Goal: Task Accomplishment & Management: Use online tool/utility

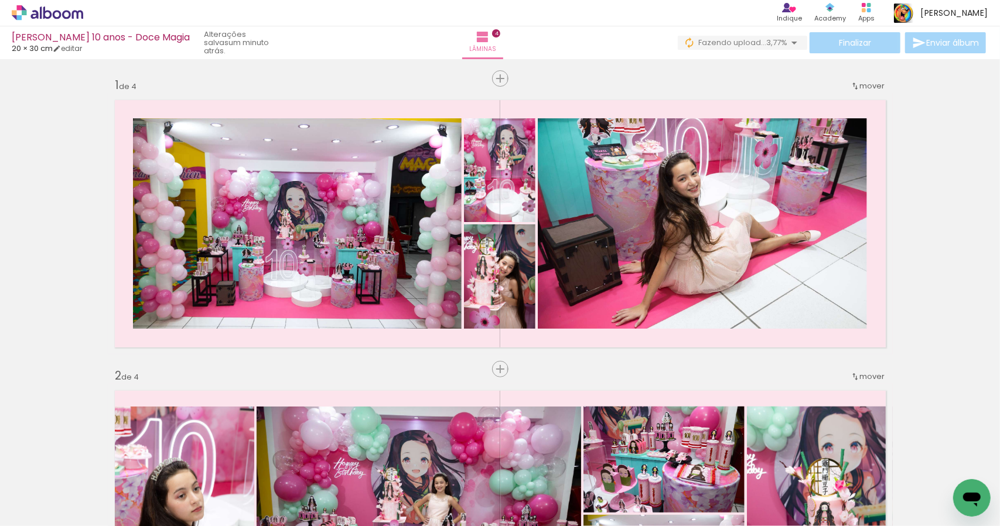
scroll to position [0, 805]
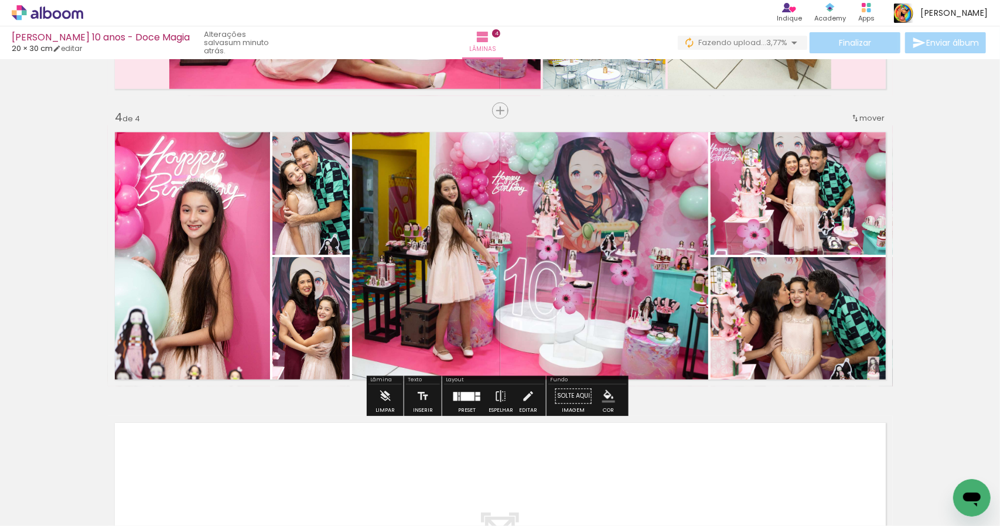
click at [607, 394] on iron-icon "color picker" at bounding box center [608, 396] width 13 height 13
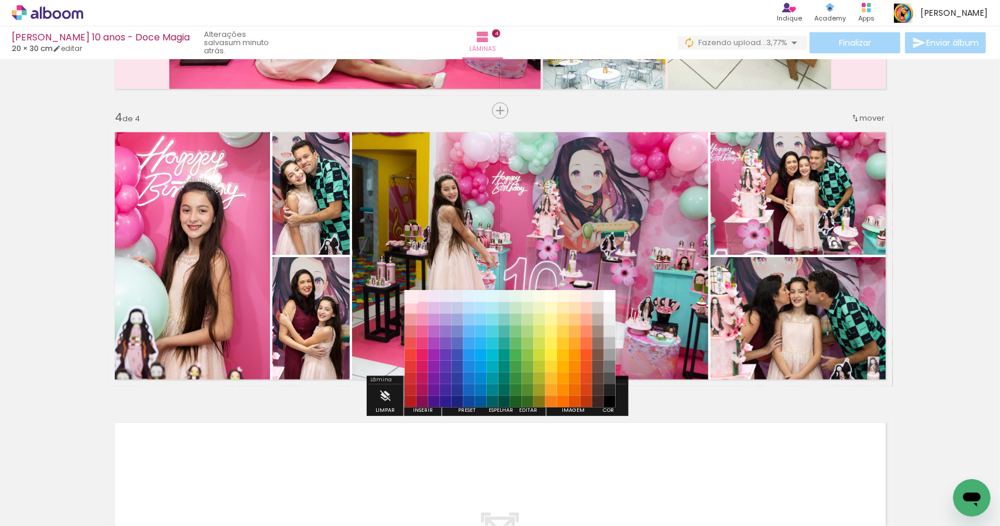
click at [412, 297] on paper-item "#ffebee" at bounding box center [410, 296] width 12 height 12
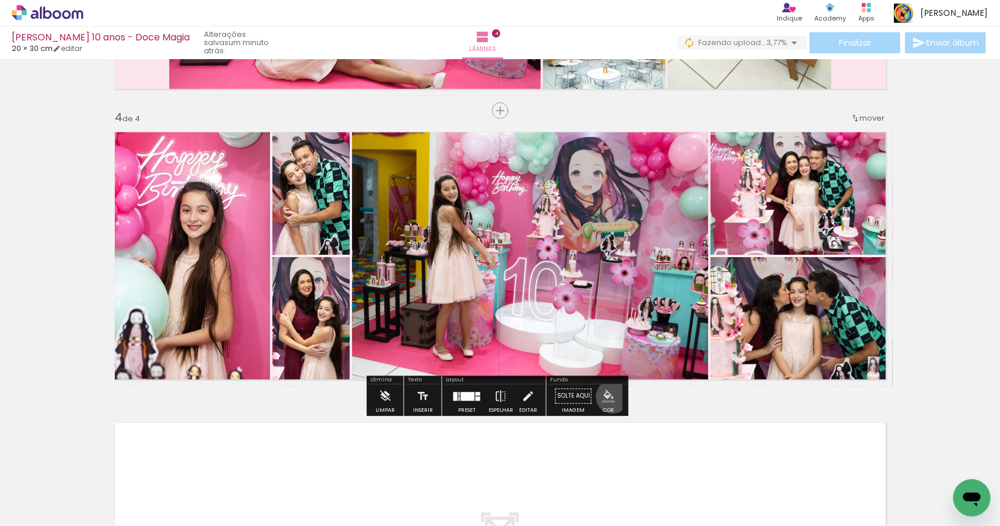
click at [608, 396] on iron-icon "color picker" at bounding box center [608, 396] width 13 height 13
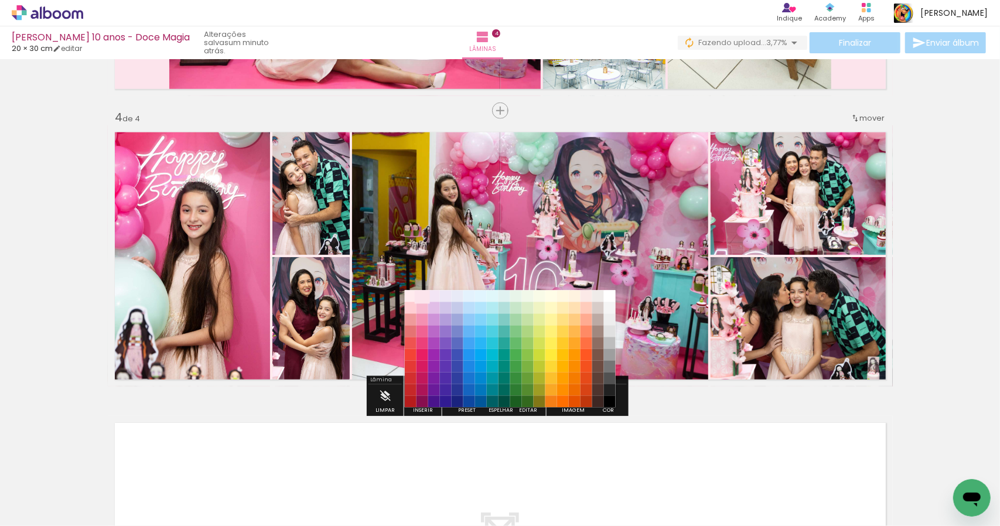
click at [424, 296] on paper-item "#fce4ec" at bounding box center [422, 296] width 12 height 12
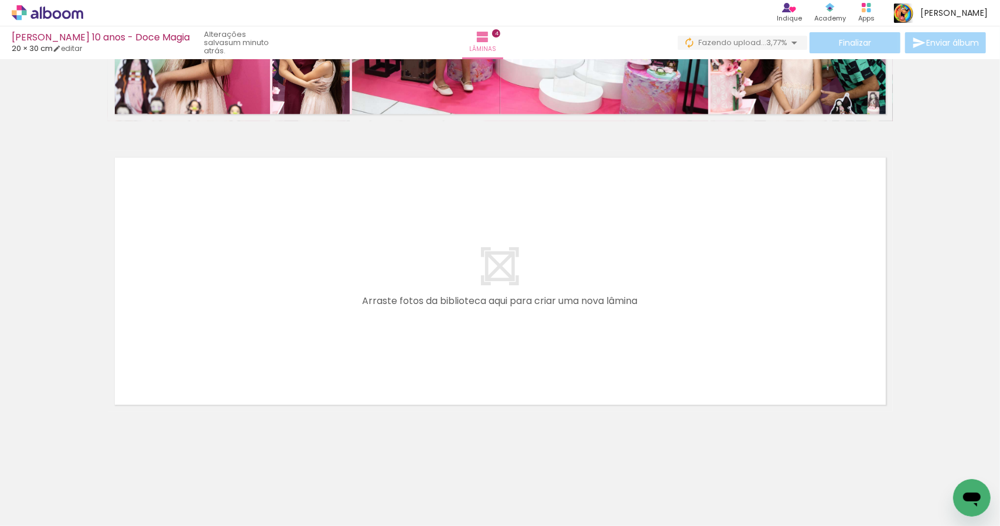
scroll to position [0, 817]
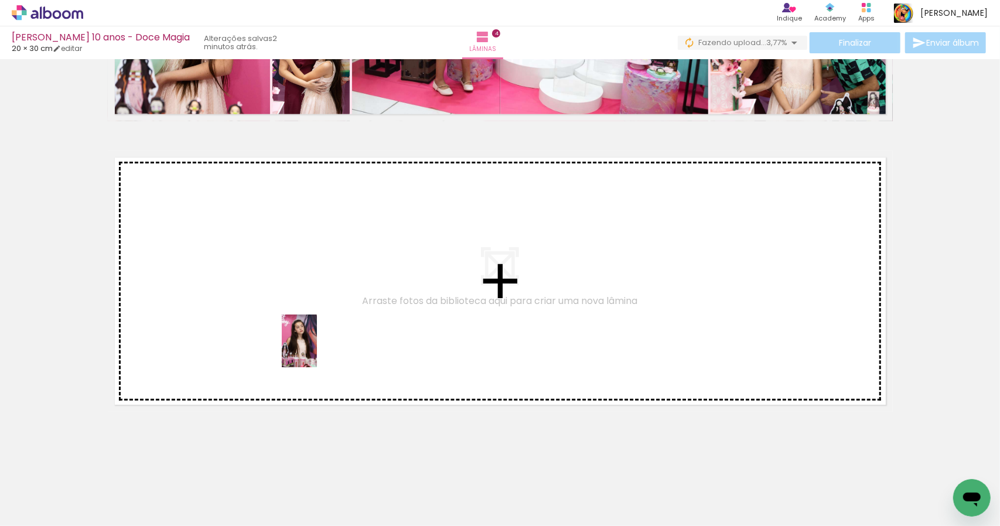
drag, startPoint x: 362, startPoint y: 502, endPoint x: 317, endPoint y: 350, distance: 159.4
click at [317, 350] on quentale-workspace at bounding box center [500, 263] width 1000 height 526
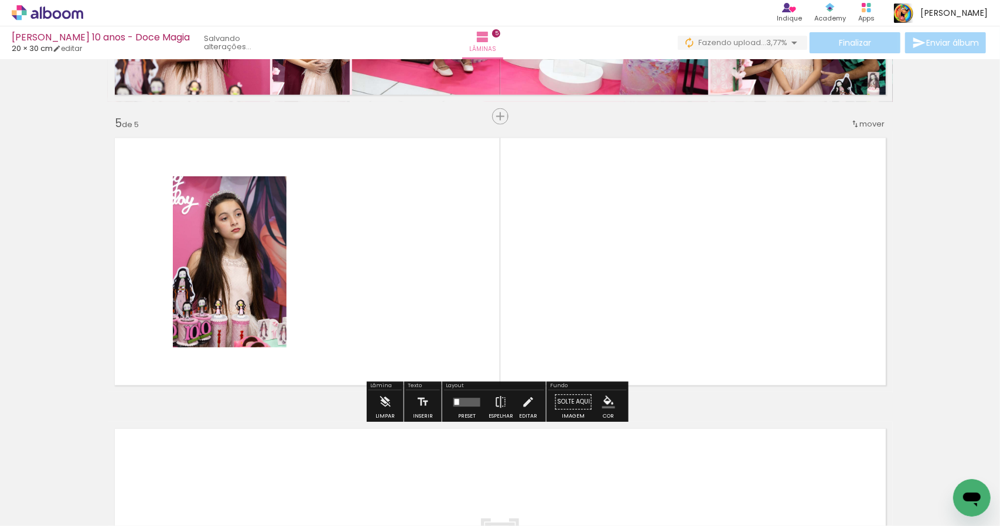
scroll to position [1130, 0]
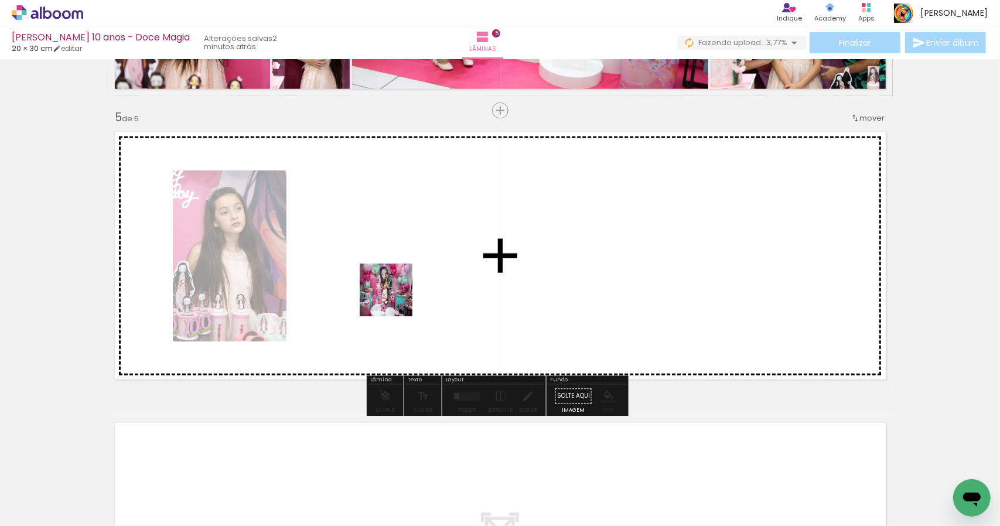
drag, startPoint x: 424, startPoint y: 497, endPoint x: 395, endPoint y: 298, distance: 201.3
click at [395, 298] on quentale-workspace at bounding box center [500, 263] width 1000 height 526
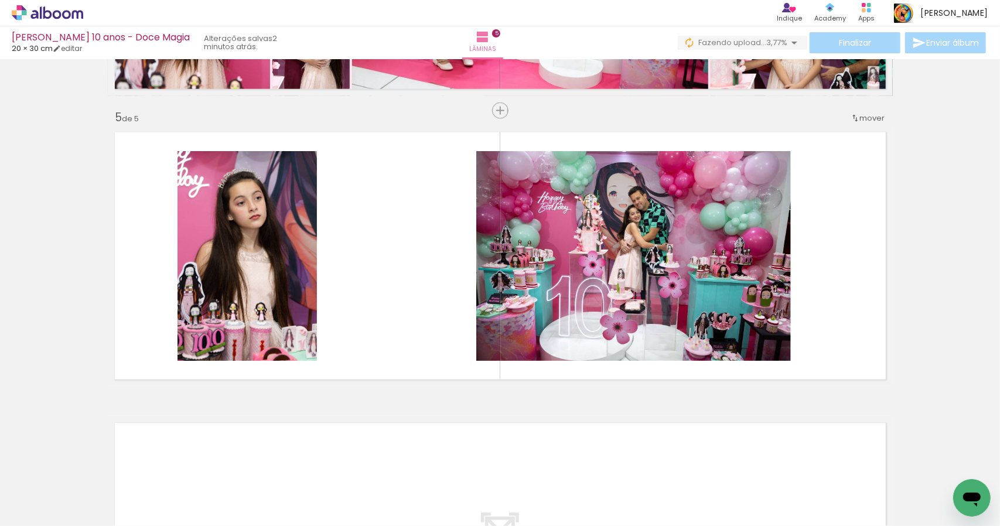
scroll to position [0, 1192]
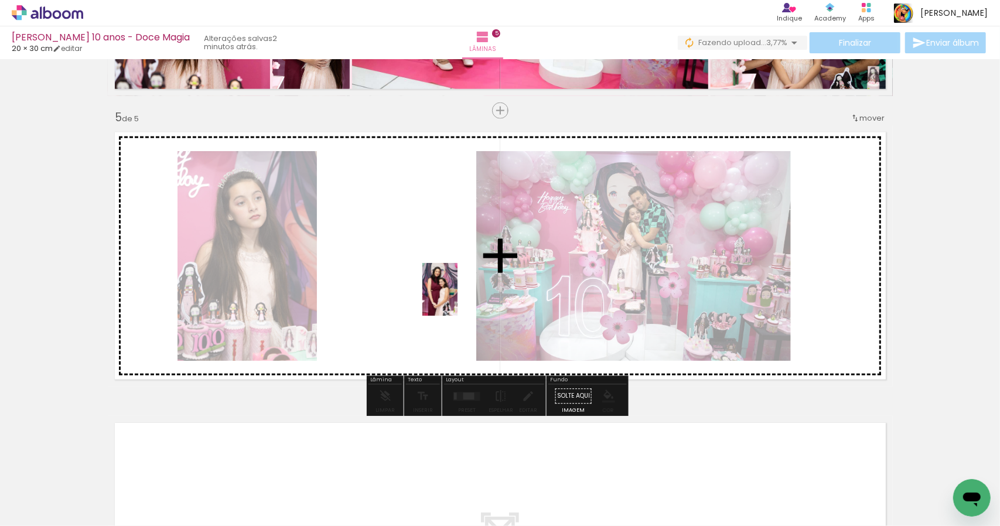
drag, startPoint x: 565, startPoint y: 493, endPoint x: 457, endPoint y: 298, distance: 222.0
click at [457, 298] on quentale-workspace at bounding box center [500, 263] width 1000 height 526
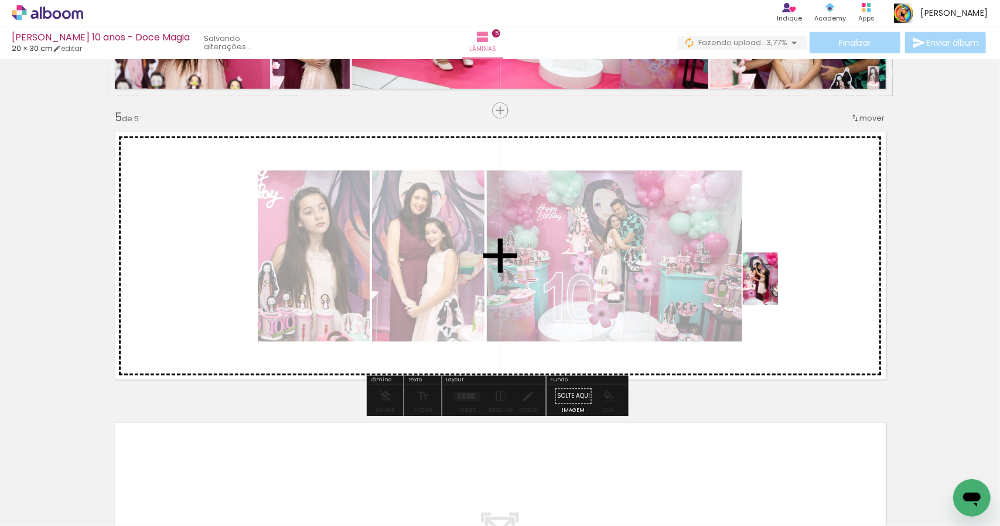
drag, startPoint x: 441, startPoint y: 505, endPoint x: 778, endPoint y: 288, distance: 401.1
click at [778, 288] on quentale-workspace at bounding box center [500, 263] width 1000 height 526
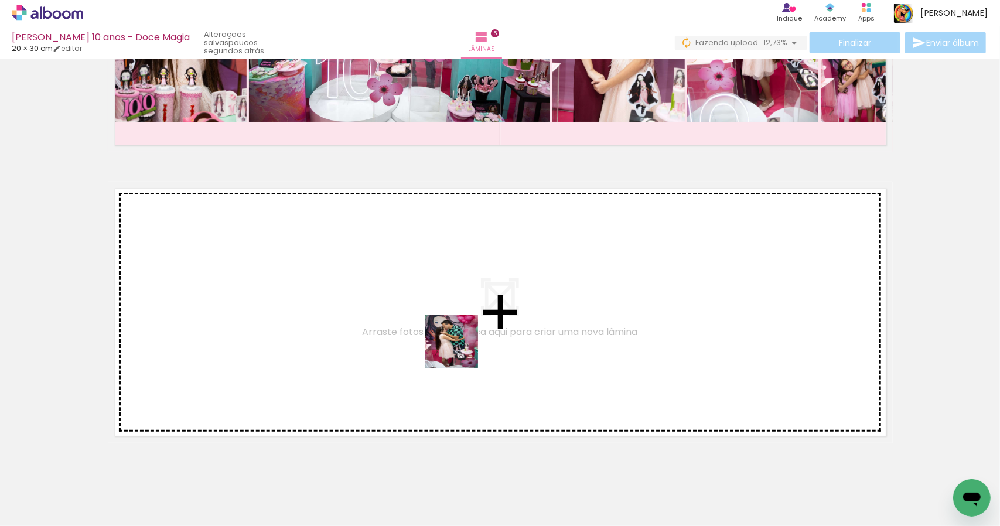
drag, startPoint x: 519, startPoint y: 493, endPoint x: 458, endPoint y: 347, distance: 157.5
click at [458, 347] on quentale-workspace at bounding box center [500, 263] width 1000 height 526
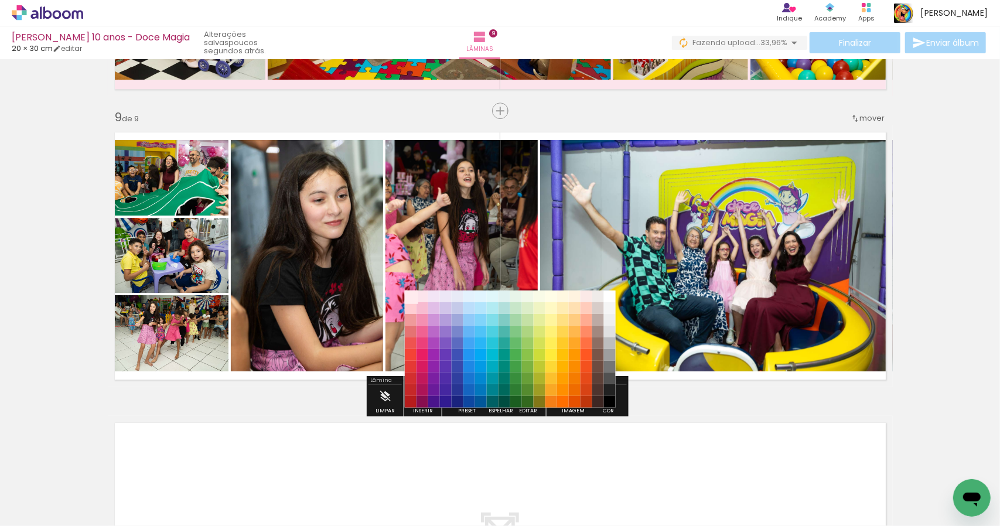
scroll to position [0, 2576]
click at [406, 295] on paper-item "#ffebee" at bounding box center [410, 296] width 12 height 12
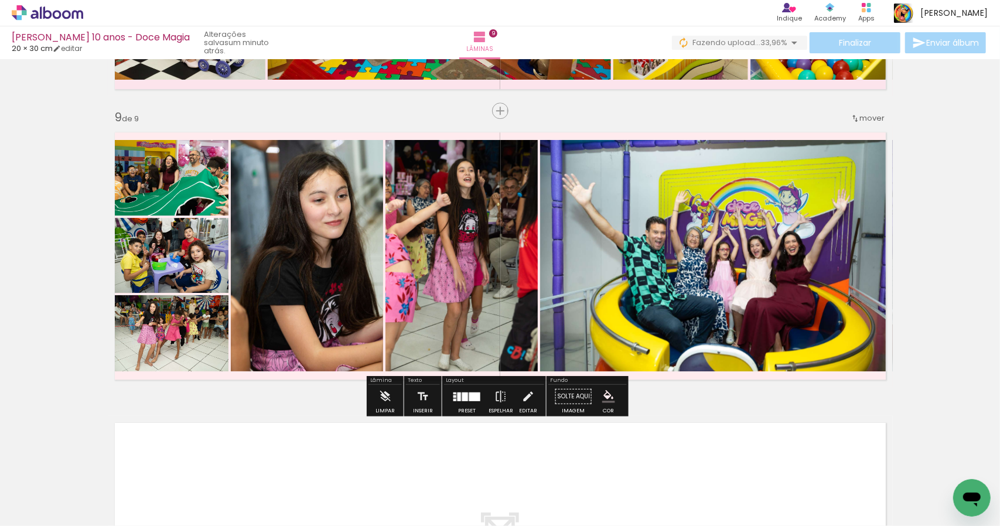
click at [608, 398] on iron-icon "color picker" at bounding box center [608, 396] width 13 height 13
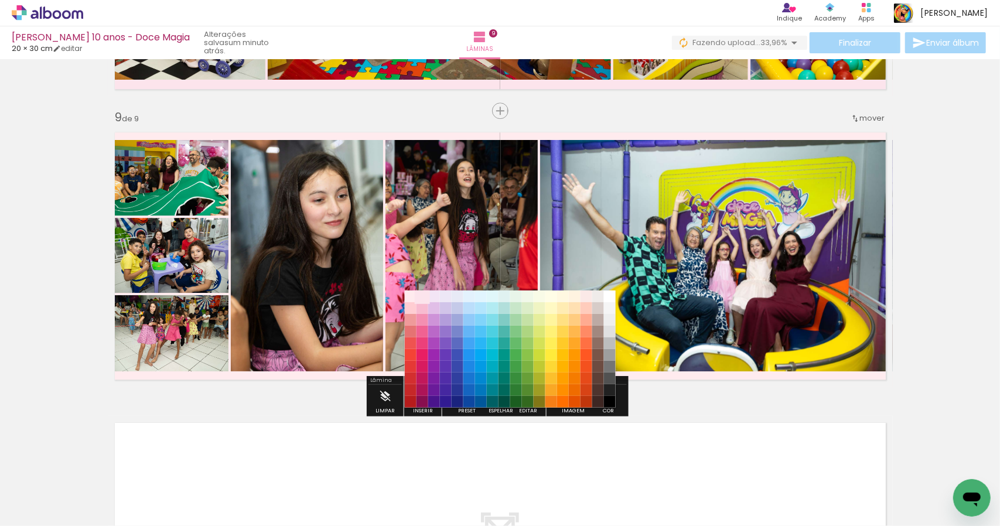
click at [422, 298] on paper-item "#fce4ec" at bounding box center [422, 296] width 12 height 12
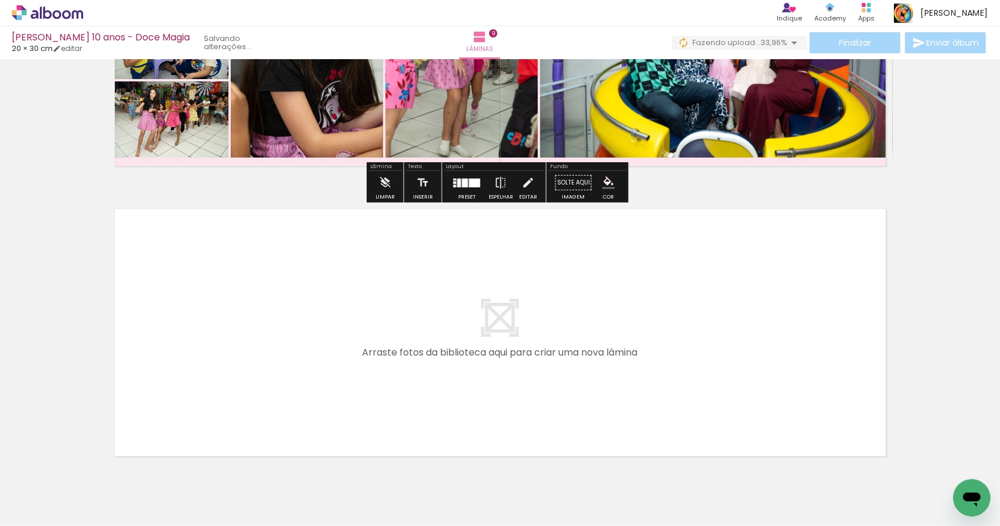
scroll to position [2557, 0]
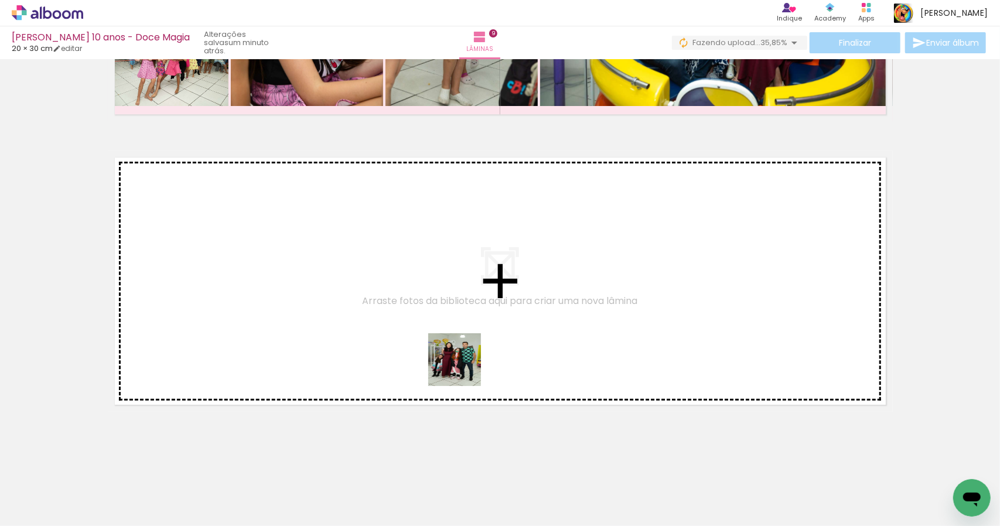
drag, startPoint x: 498, startPoint y: 492, endPoint x: 459, endPoint y: 361, distance: 136.9
click at [459, 361] on quentale-workspace at bounding box center [500, 263] width 1000 height 526
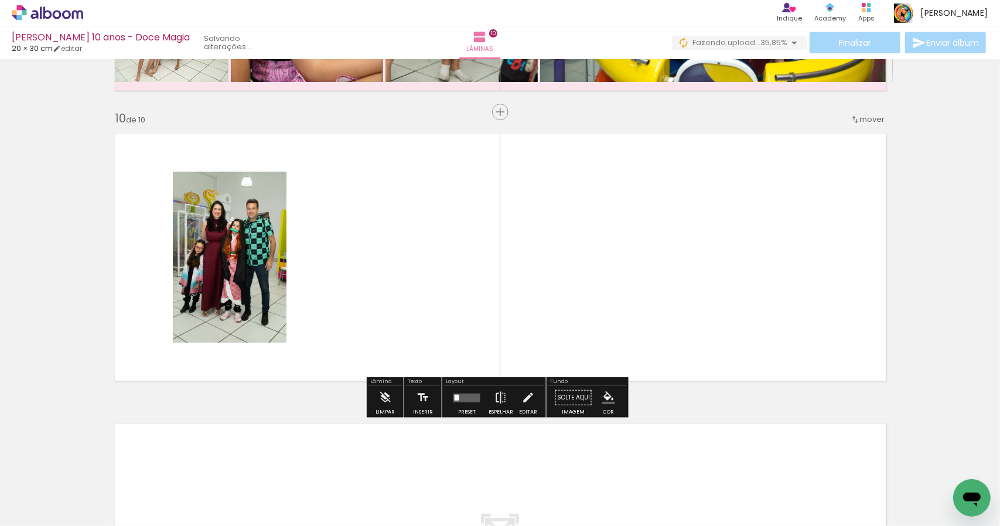
scroll to position [2582, 0]
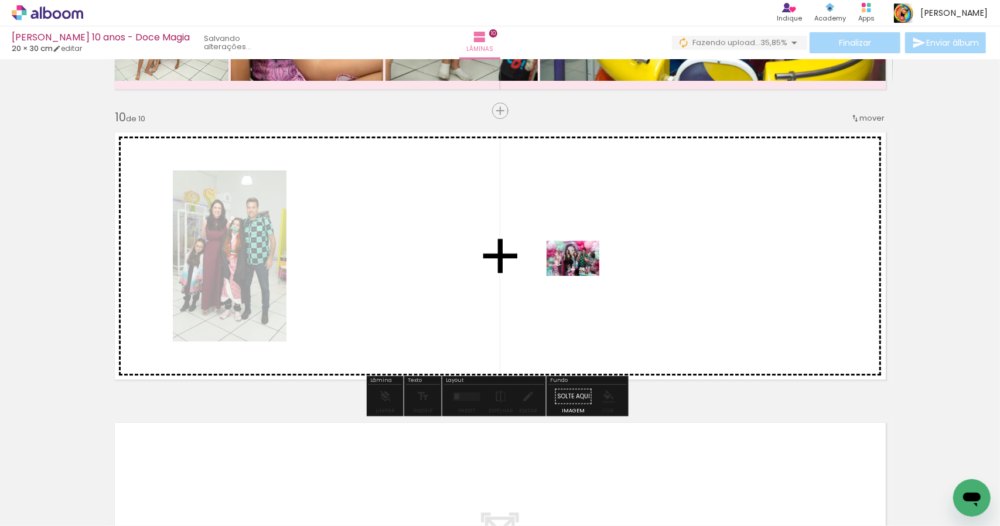
drag, startPoint x: 573, startPoint y: 501, endPoint x: 582, endPoint y: 276, distance: 225.1
click at [582, 276] on quentale-workspace at bounding box center [500, 263] width 1000 height 526
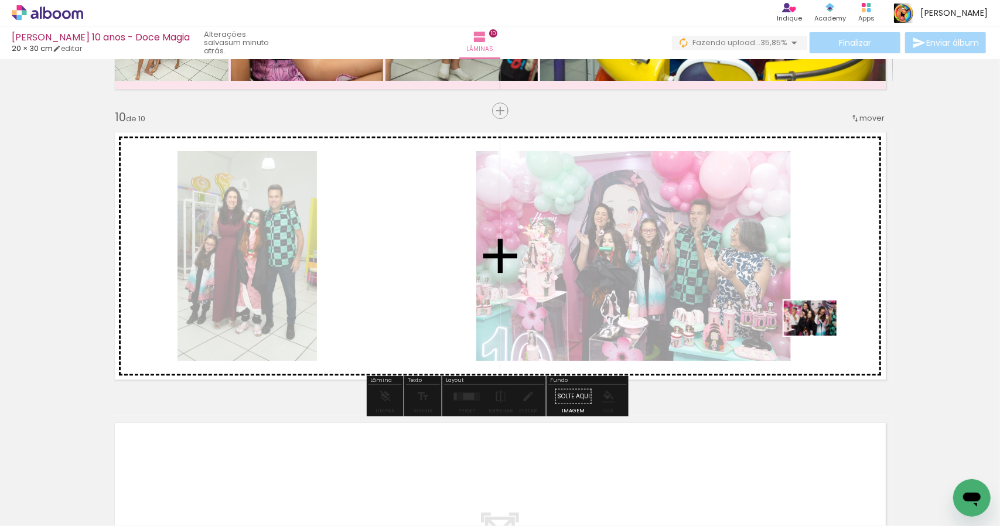
drag, startPoint x: 625, startPoint y: 493, endPoint x: 819, endPoint y: 336, distance: 249.0
click at [819, 336] on quentale-workspace at bounding box center [500, 263] width 1000 height 526
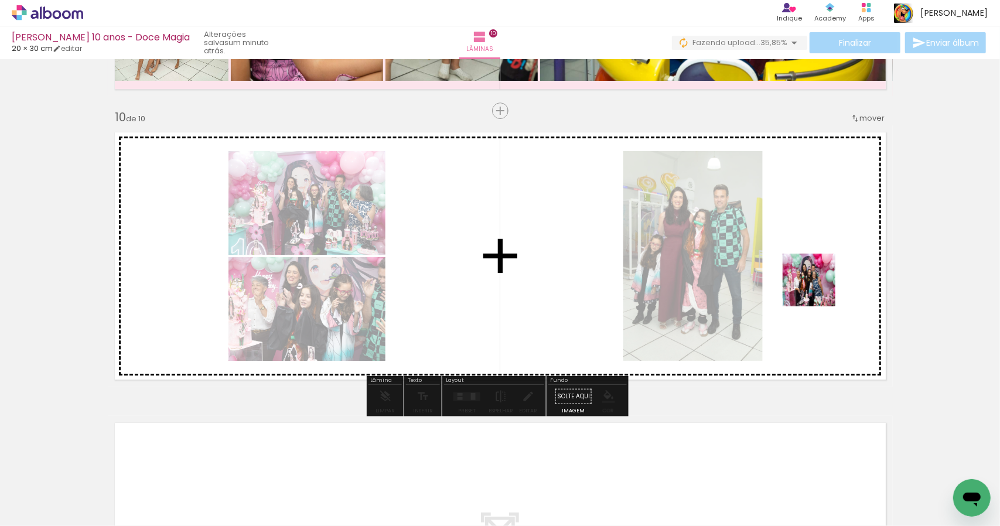
drag, startPoint x: 709, startPoint y: 490, endPoint x: 821, endPoint y: 283, distance: 235.0
click at [821, 283] on quentale-workspace at bounding box center [500, 263] width 1000 height 526
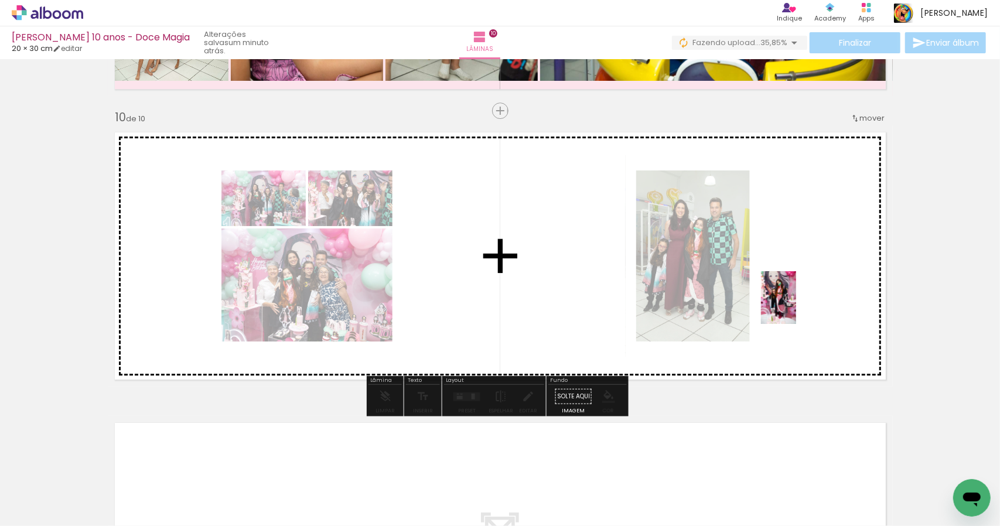
drag, startPoint x: 757, startPoint y: 488, endPoint x: 796, endPoint y: 306, distance: 186.3
click at [796, 306] on quentale-workspace at bounding box center [500, 263] width 1000 height 526
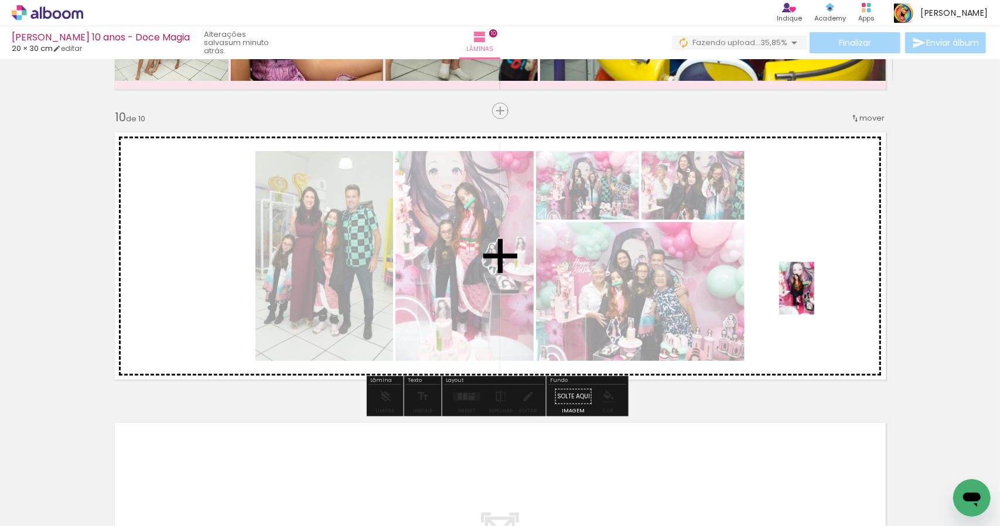
drag, startPoint x: 820, startPoint y: 483, endPoint x: 813, endPoint y: 295, distance: 188.7
click at [813, 295] on quentale-workspace at bounding box center [500, 263] width 1000 height 526
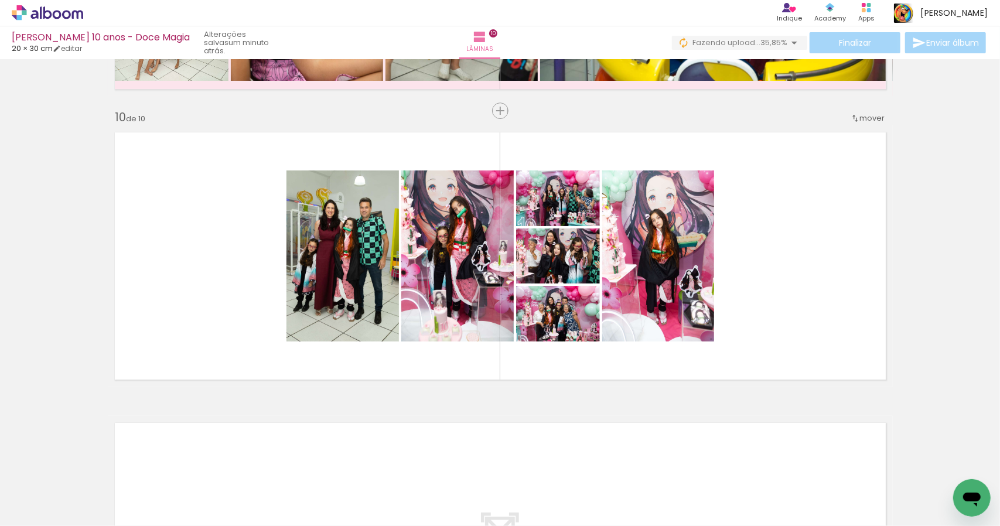
scroll to position [0, 2054]
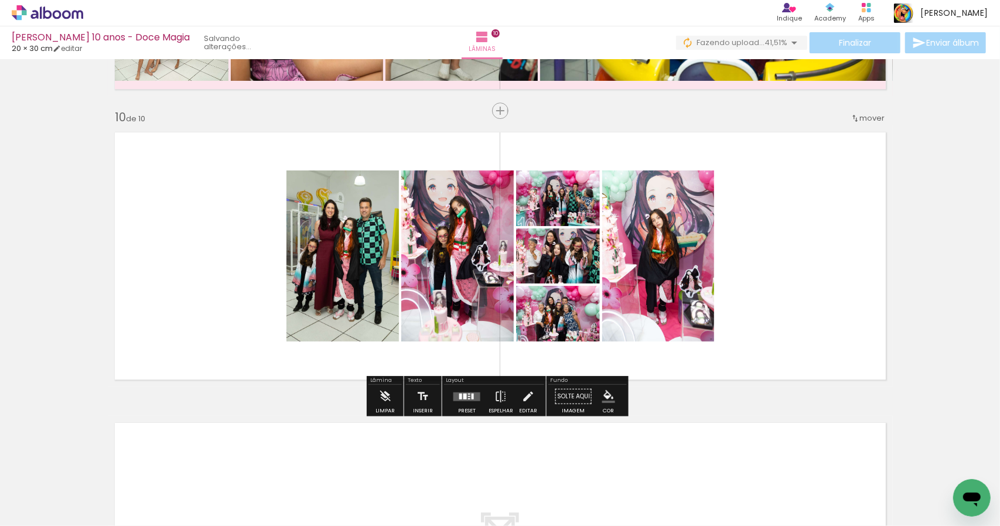
click at [470, 399] on quentale-layouter at bounding box center [466, 396] width 27 height 9
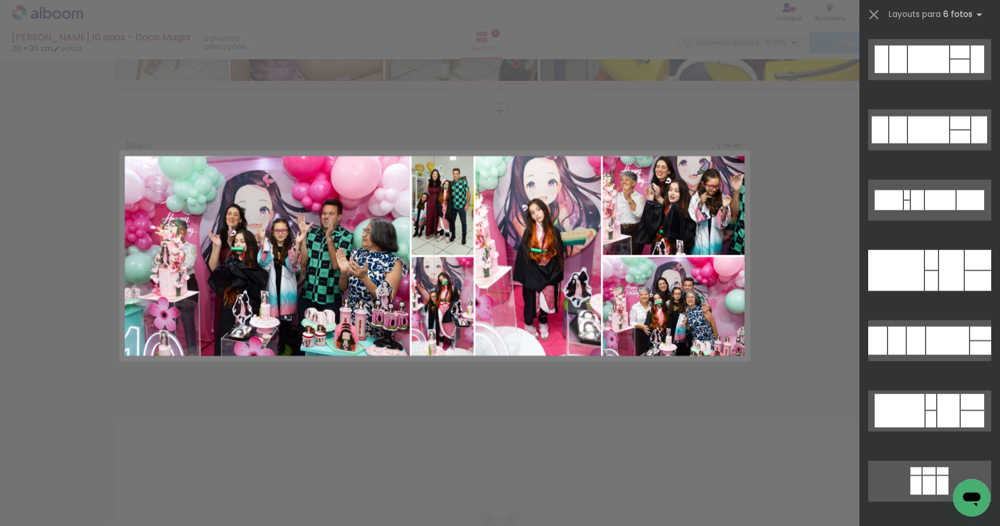
scroll to position [1054, 0]
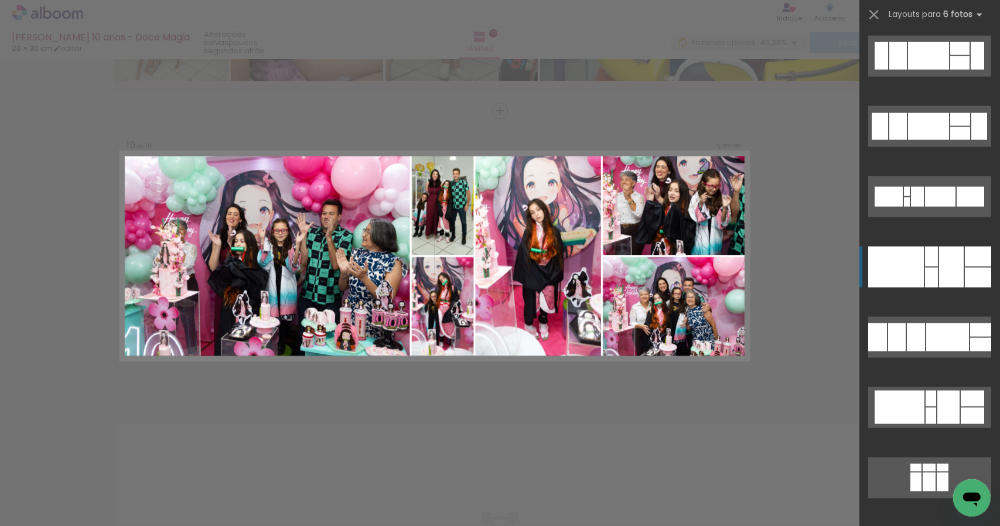
click at [941, 268] on div at bounding box center [951, 267] width 25 height 41
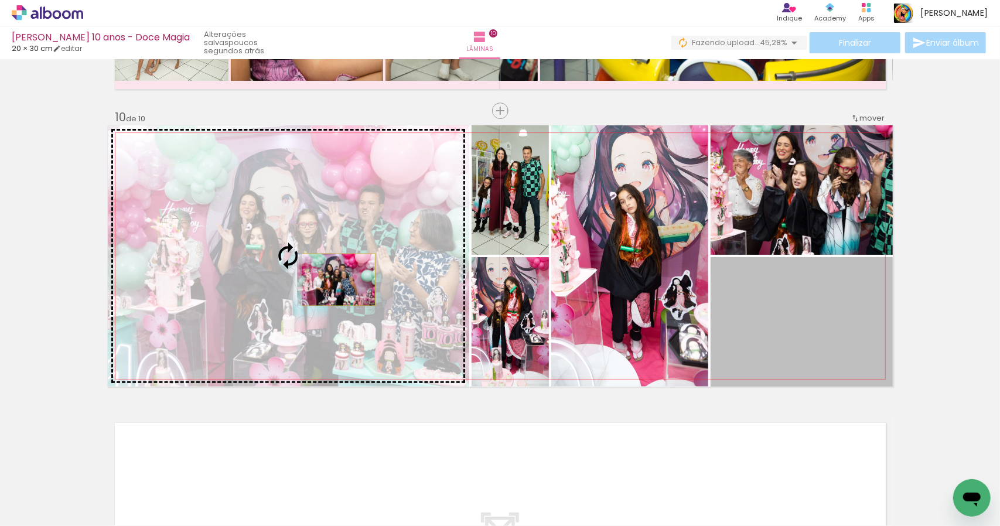
drag, startPoint x: 826, startPoint y: 338, endPoint x: 334, endPoint y: 279, distance: 495.5
click at [0, 0] on slot at bounding box center [0, 0] width 0 height 0
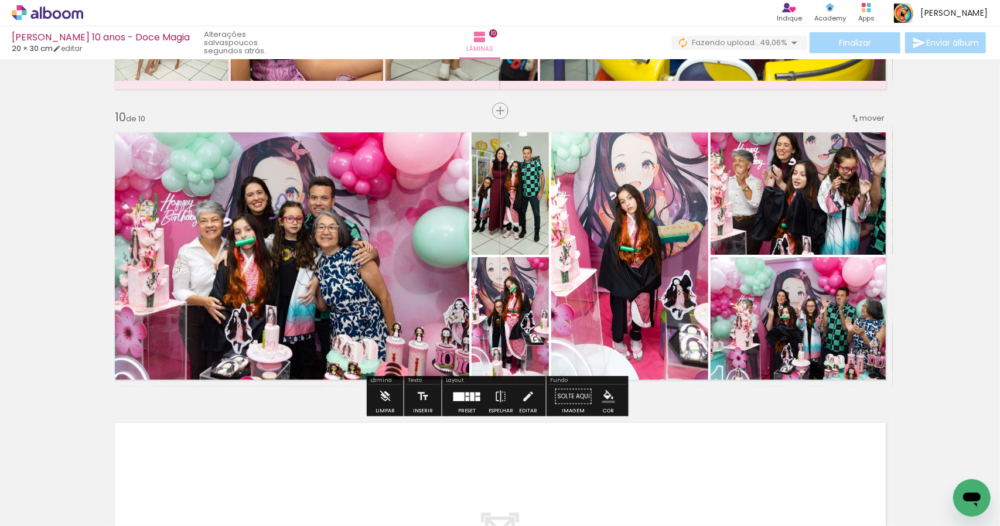
click at [608, 398] on iron-icon "color picker" at bounding box center [608, 396] width 13 height 13
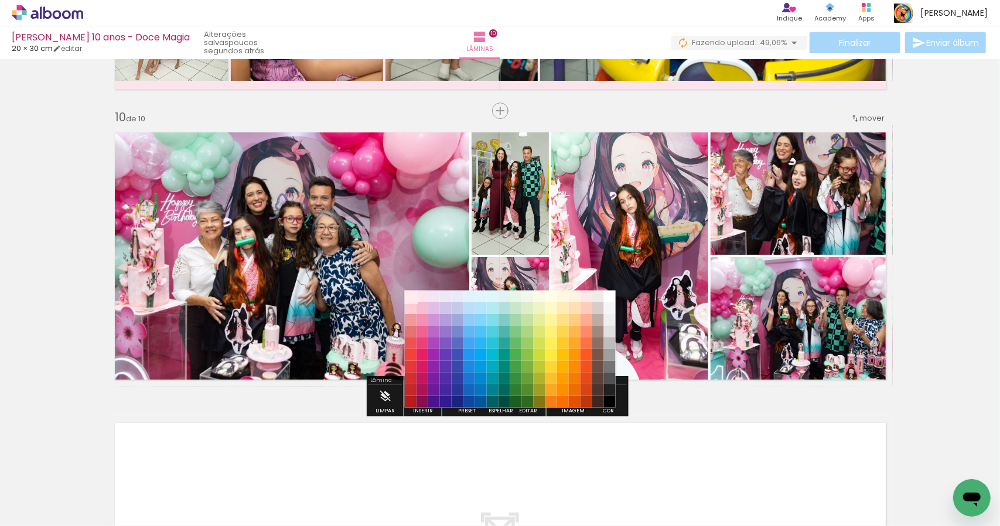
click at [408, 297] on paper-item "#ffebee" at bounding box center [410, 296] width 12 height 12
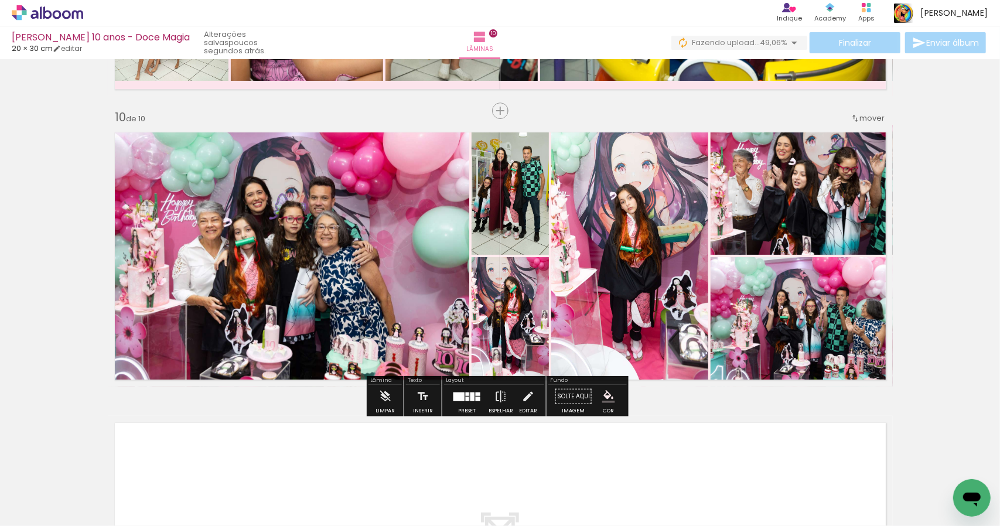
click at [605, 398] on iron-icon "color picker" at bounding box center [608, 396] width 13 height 13
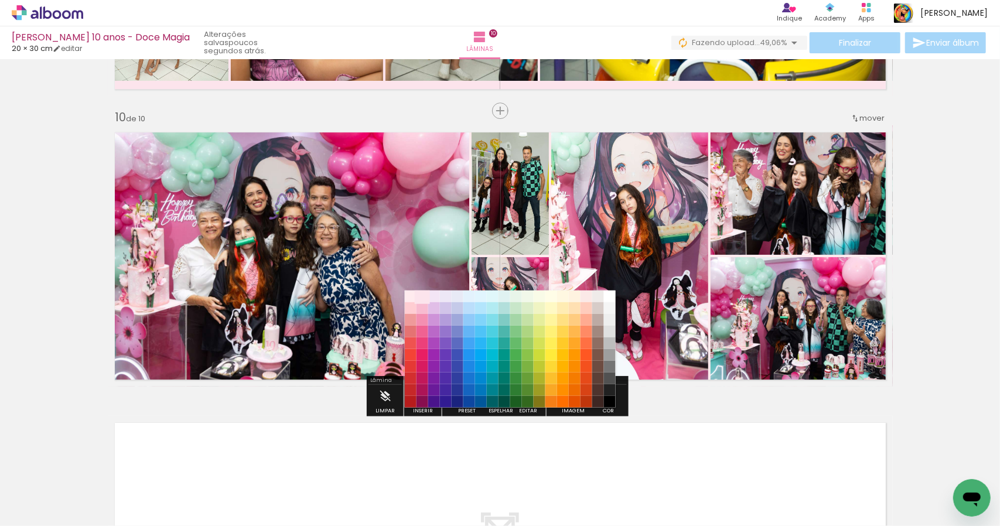
click at [426, 299] on paper-item "#fce4ec" at bounding box center [422, 296] width 12 height 12
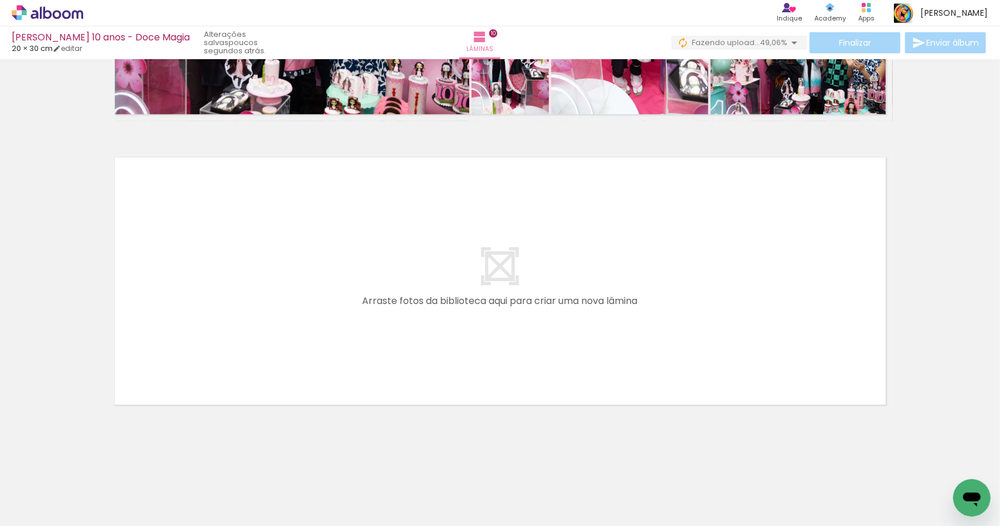
scroll to position [0, 0]
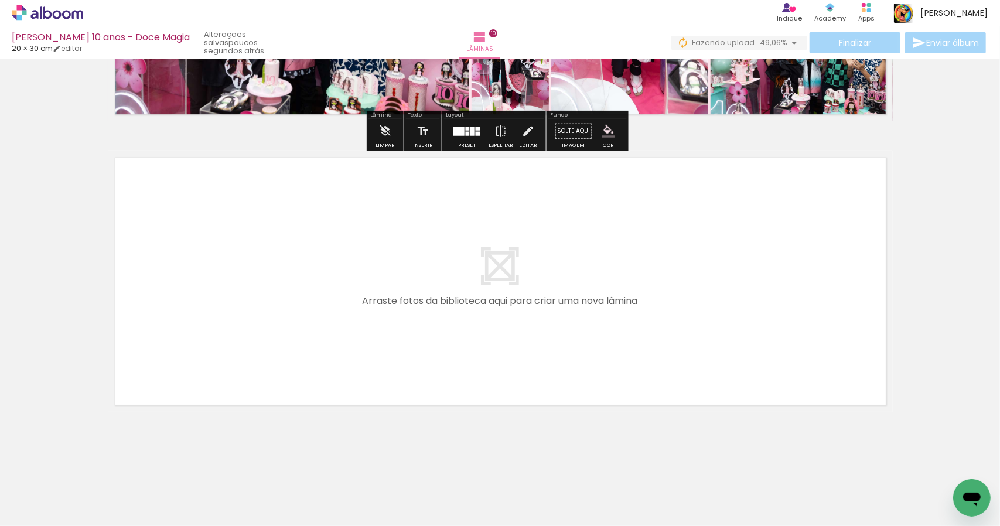
click at [792, 40] on iron-icon at bounding box center [794, 43] width 14 height 14
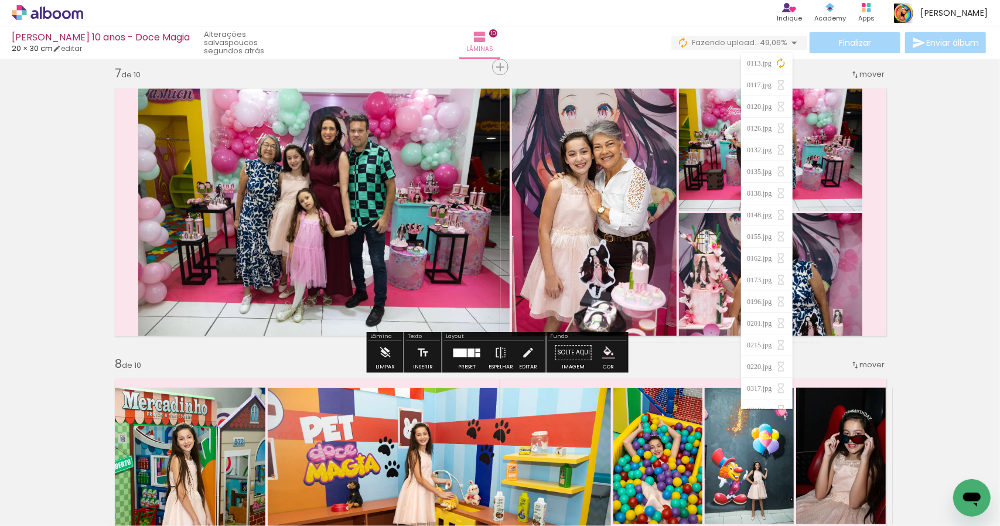
scroll to position [1617, 0]
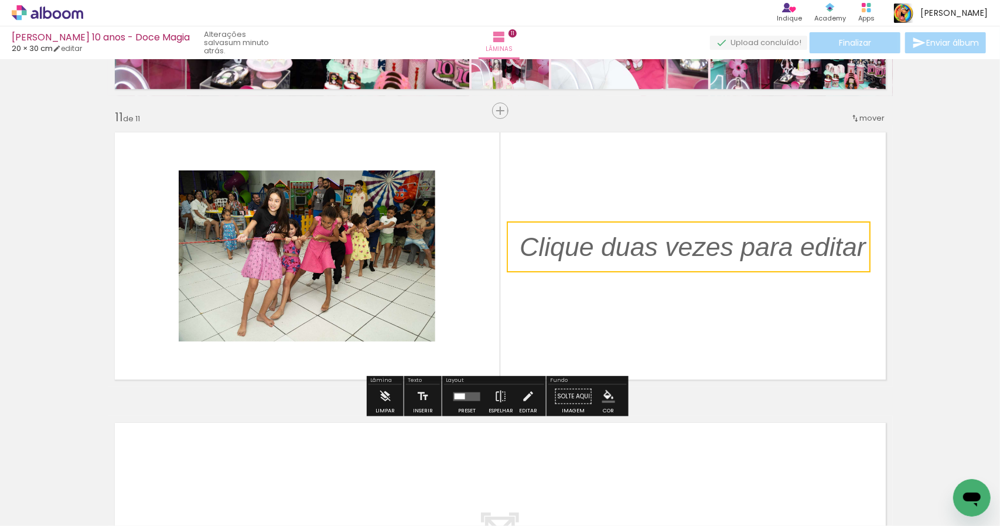
scroll to position [0, 2576]
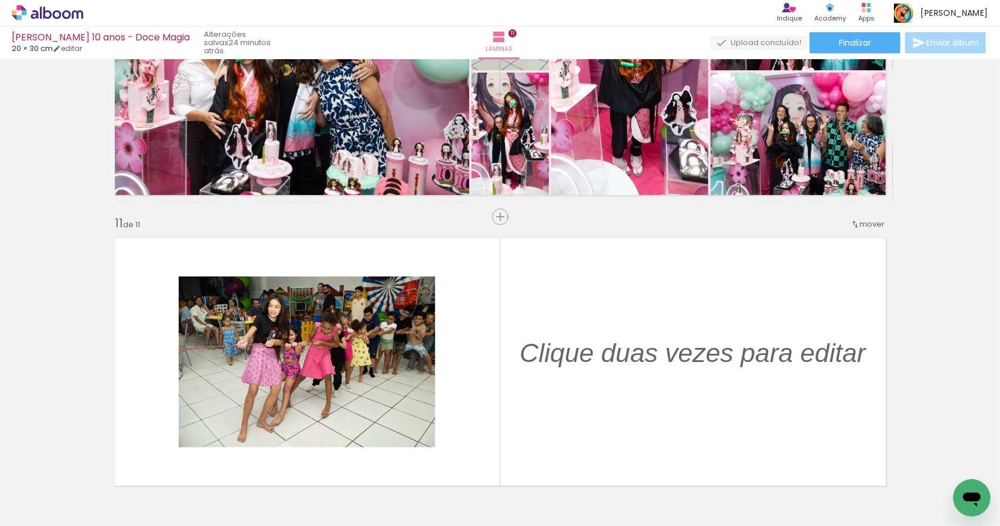
scroll to position [2747, 0]
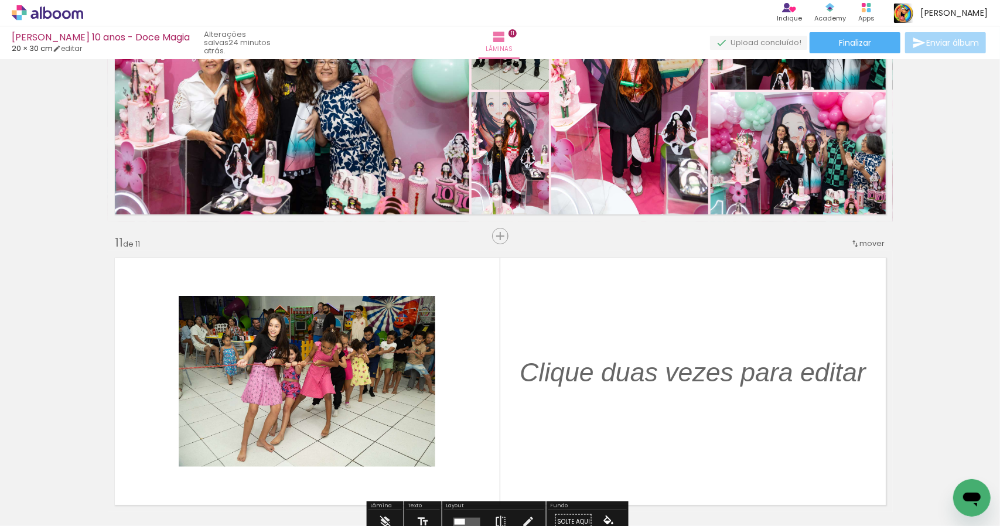
click at [547, 298] on quentale-layouter at bounding box center [500, 381] width 785 height 261
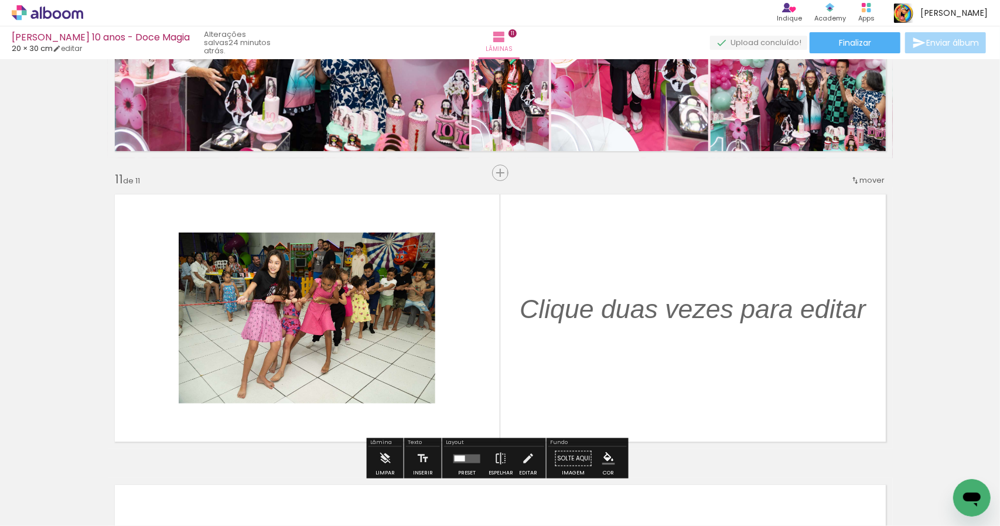
scroll to position [2864, 0]
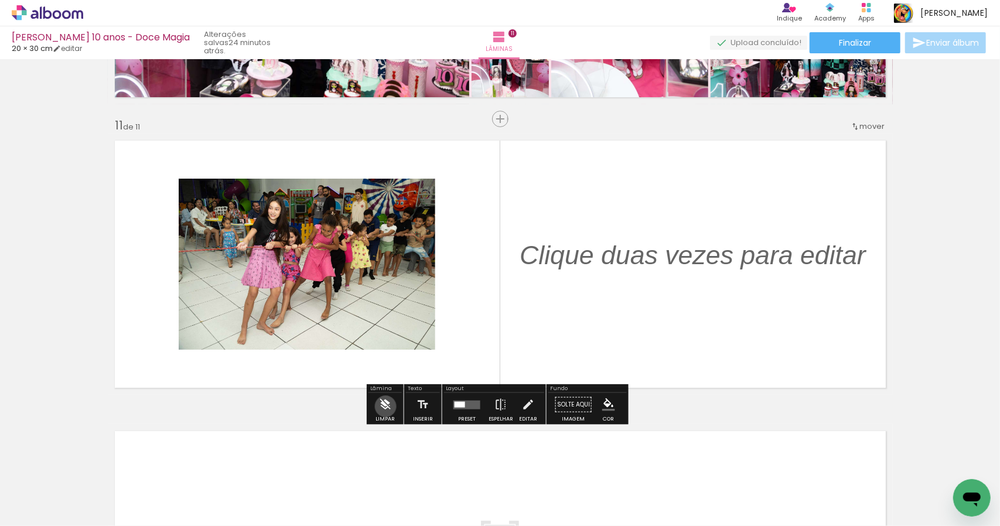
click at [385, 406] on iron-icon at bounding box center [384, 404] width 13 height 23
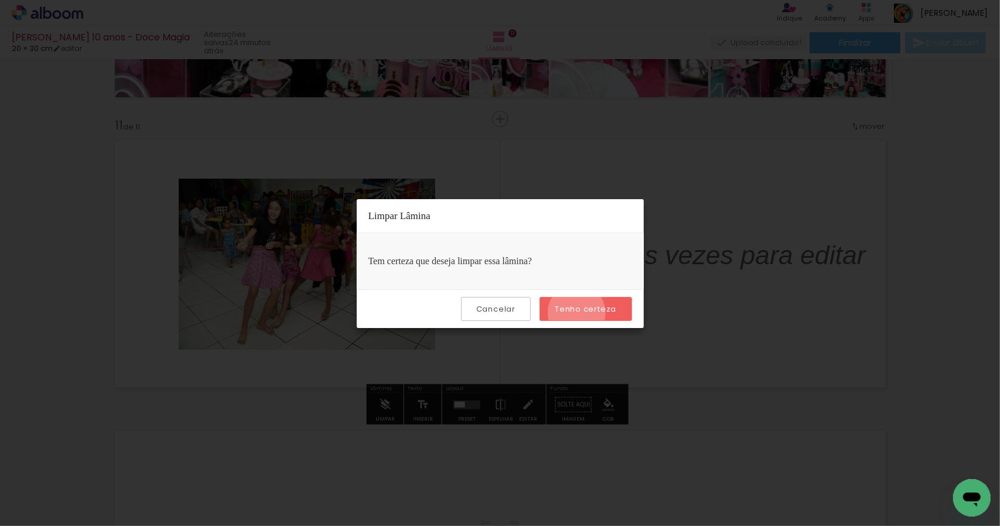
click at [0, 0] on slot "Tenho certeza" at bounding box center [0, 0] width 0 height 0
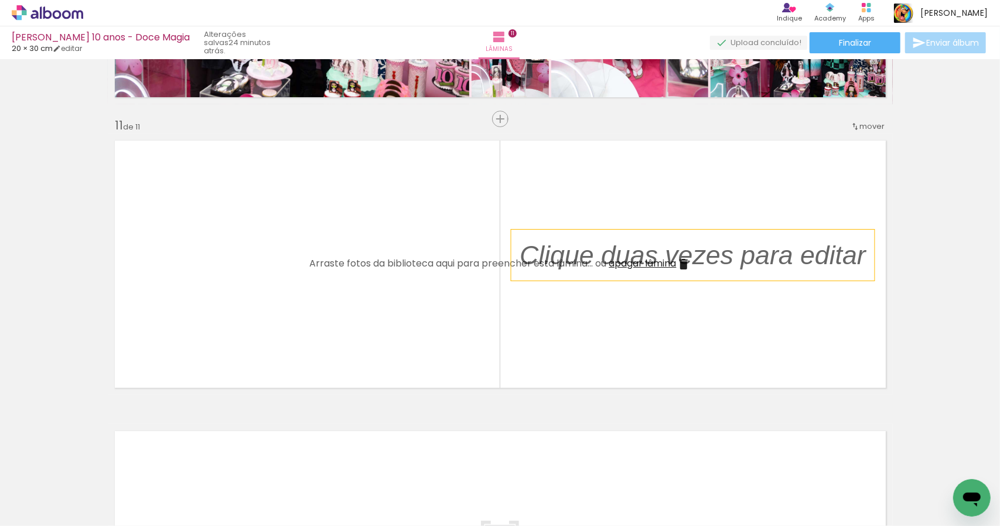
click at [689, 264] on p at bounding box center [701, 255] width 364 height 37
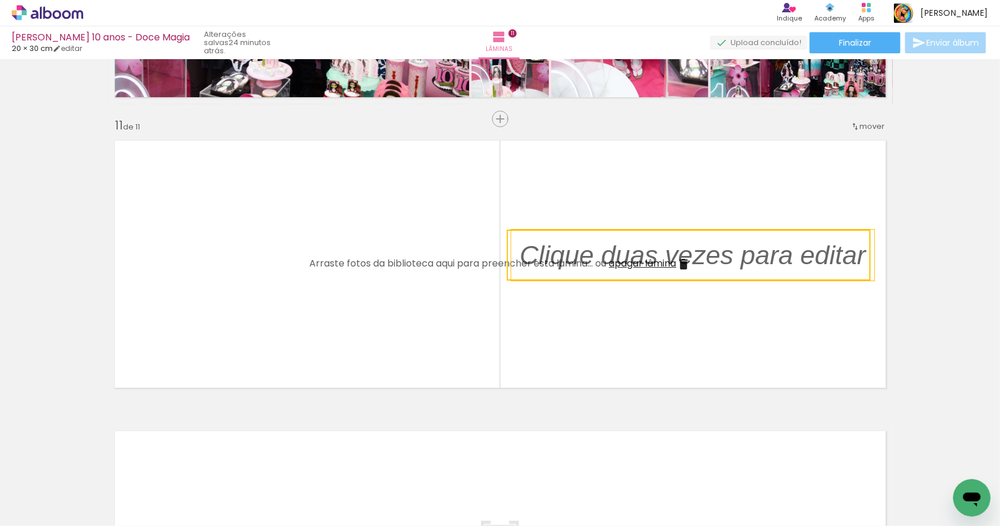
click at [647, 270] on quentale-selection at bounding box center [689, 255] width 364 height 51
type input "Sans Serif"
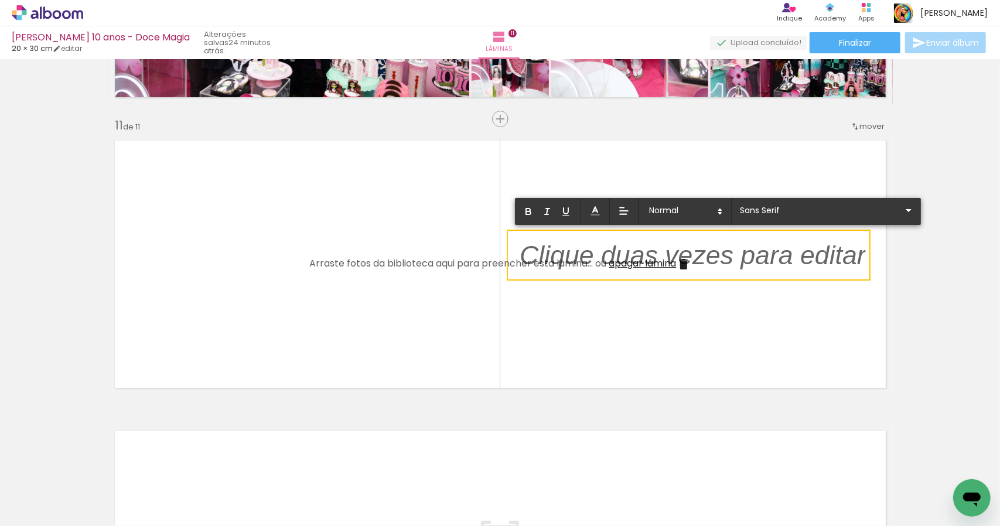
drag, startPoint x: 668, startPoint y: 264, endPoint x: 519, endPoint y: 281, distance: 149.6
click at [519, 281] on album-spread "11 de 11" at bounding box center [500, 264] width 785 height 261
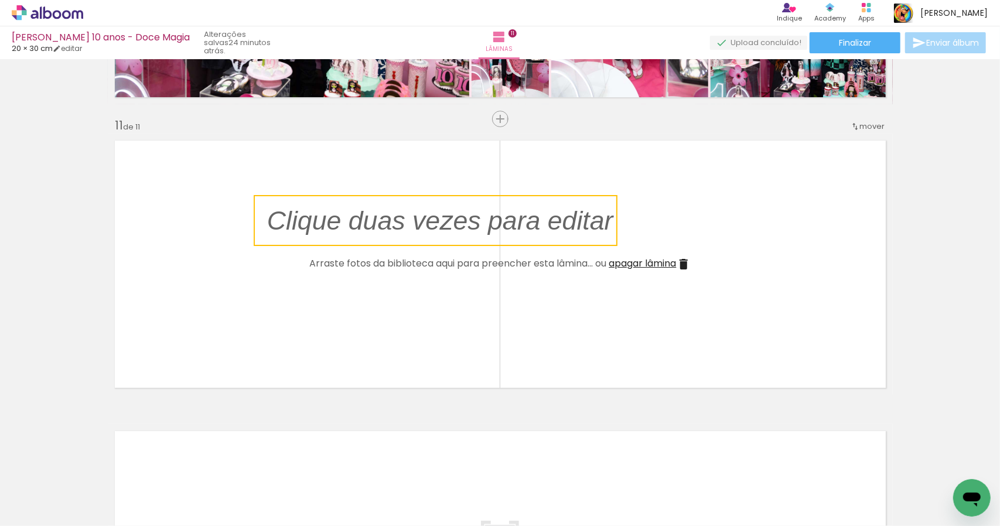
drag, startPoint x: 679, startPoint y: 258, endPoint x: 426, endPoint y: 224, distance: 255.3
click at [426, 224] on quentale-selection at bounding box center [436, 220] width 364 height 51
click at [670, 264] on span "apagar lâmina" at bounding box center [642, 263] width 67 height 13
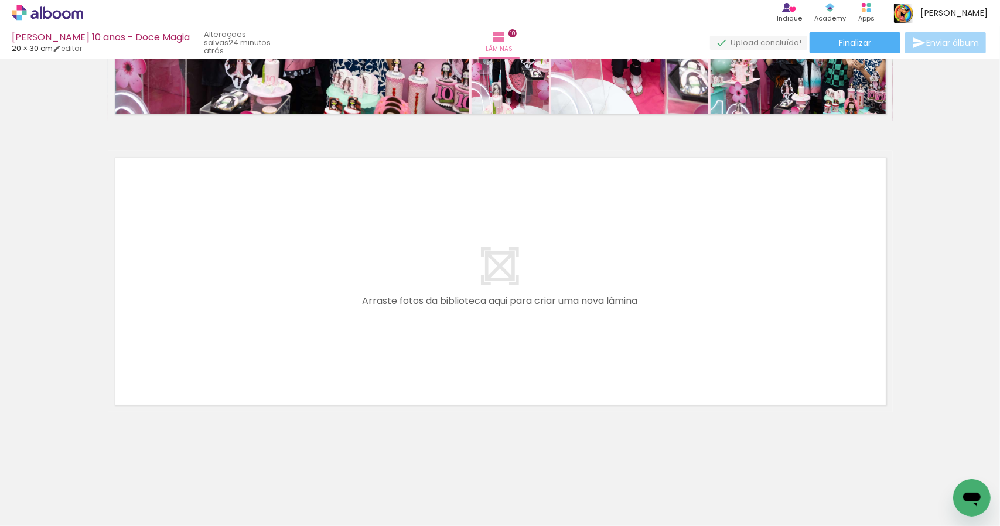
scroll to position [0, 2576]
drag, startPoint x: 306, startPoint y: 521, endPoint x: 16, endPoint y: 32, distance: 567.7
click at [0, 0] on input "file" at bounding box center [0, 0] width 0 height 0
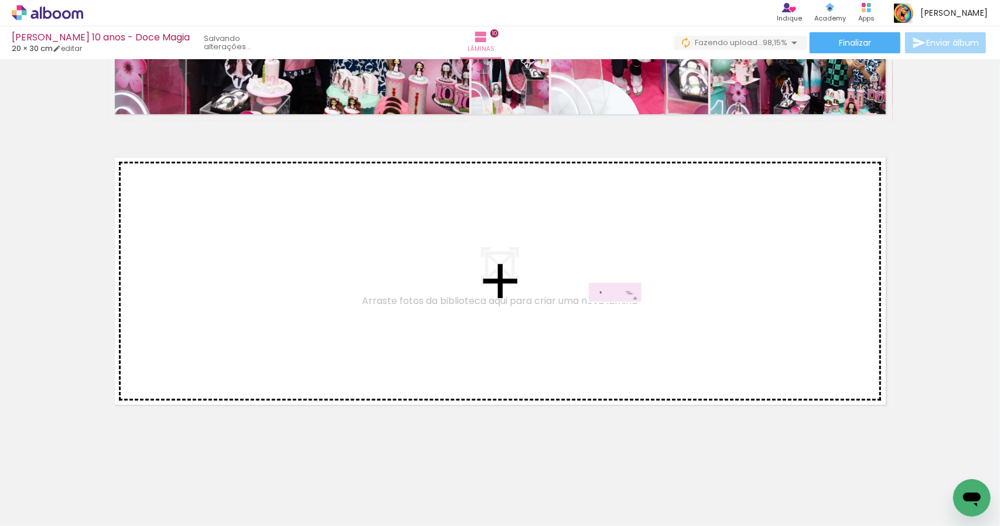
drag, startPoint x: 938, startPoint y: 495, endPoint x: 624, endPoint y: 318, distance: 360.8
click at [624, 318] on quentale-workspace at bounding box center [500, 263] width 1000 height 526
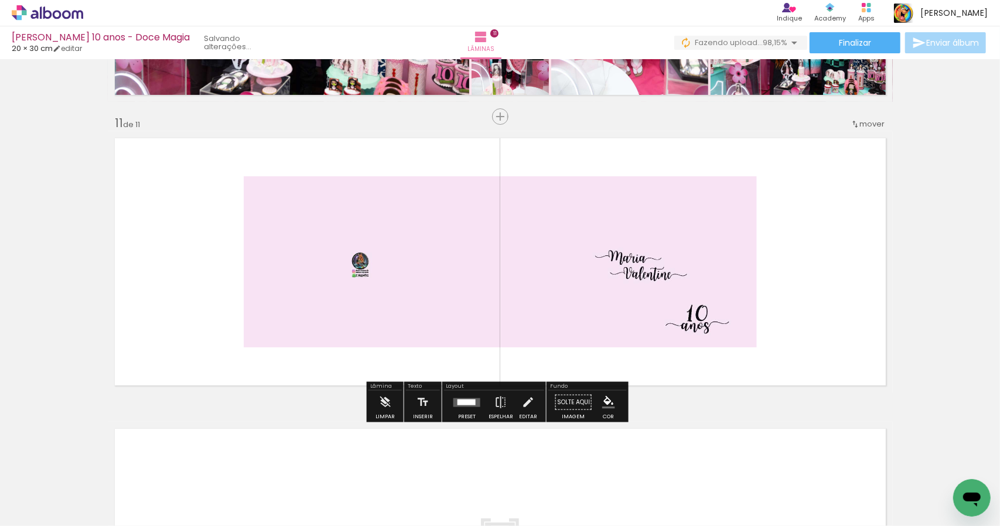
scroll to position [2872, 0]
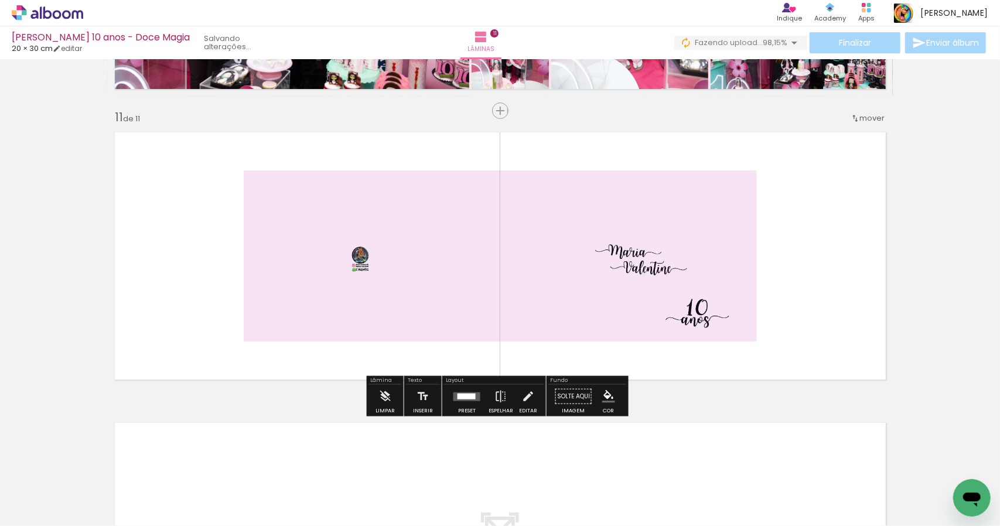
click at [623, 317] on quentale-photo at bounding box center [500, 255] width 513 height 171
click at [474, 398] on quentale-layouter at bounding box center [466, 396] width 27 height 9
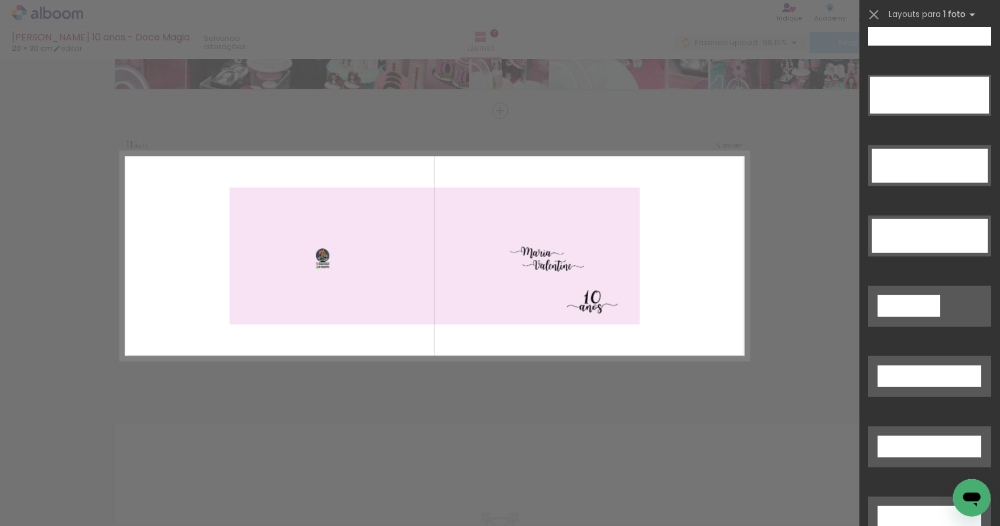
drag, startPoint x: 991, startPoint y: 79, endPoint x: 29, endPoint y: 5, distance: 965.0
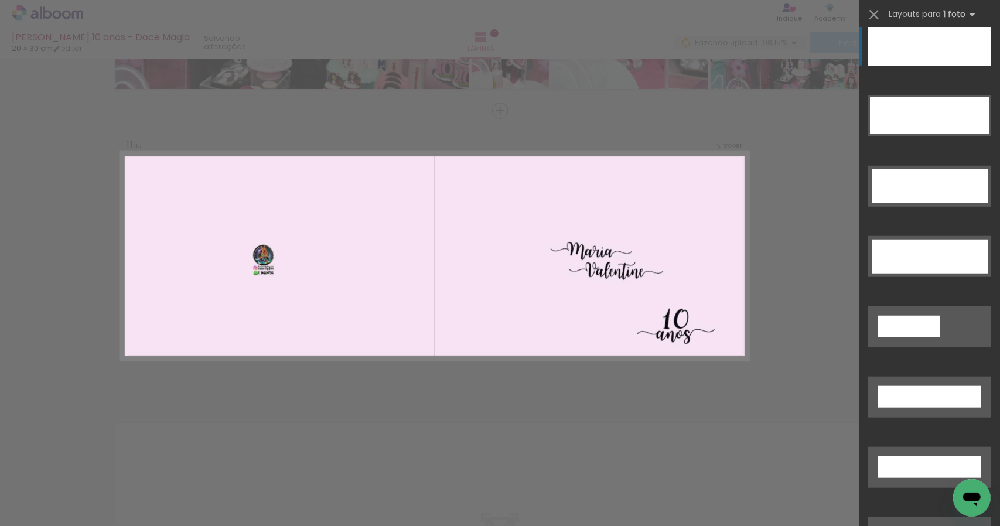
click at [948, 61] on div at bounding box center [929, 45] width 123 height 41
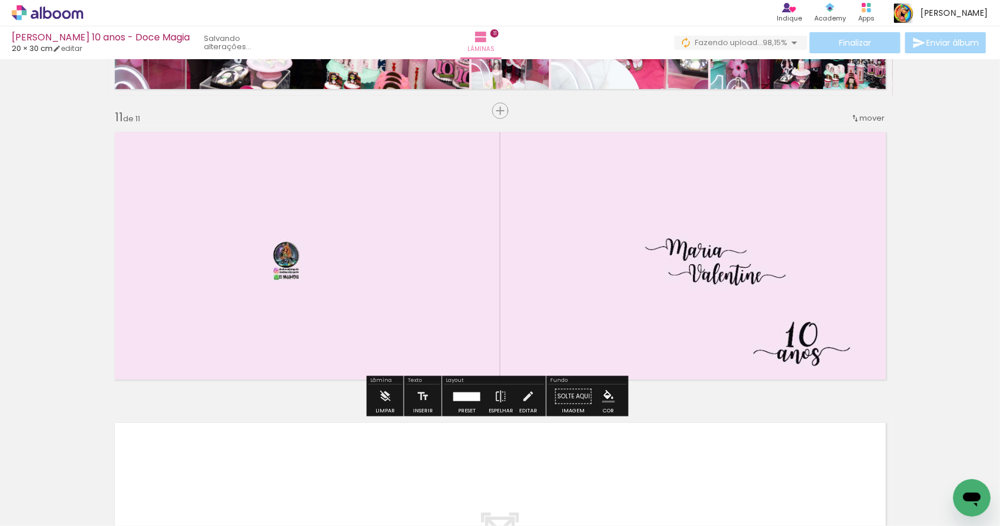
click at [864, 117] on span "mover" at bounding box center [872, 117] width 25 height 11
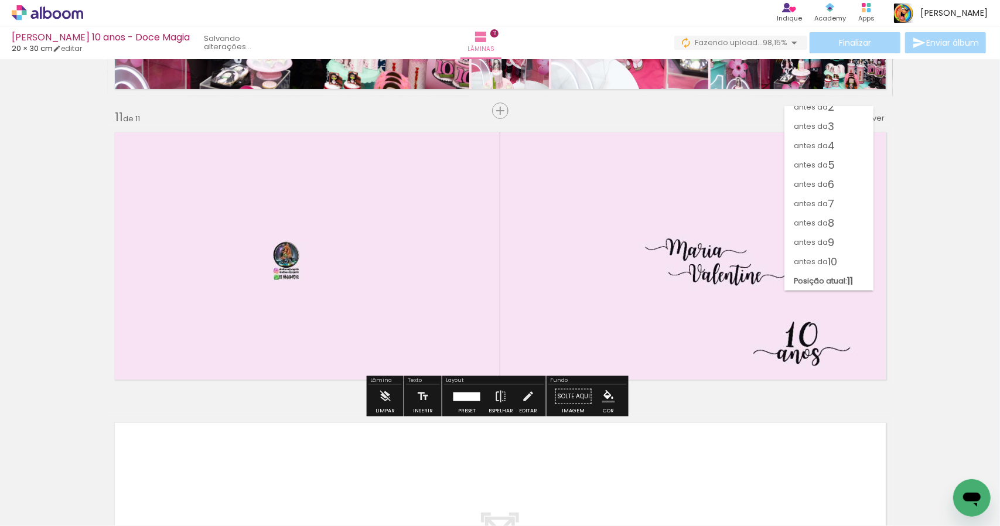
scroll to position [0, 0]
click at [849, 115] on paper-item "antes da 1" at bounding box center [828, 116] width 89 height 19
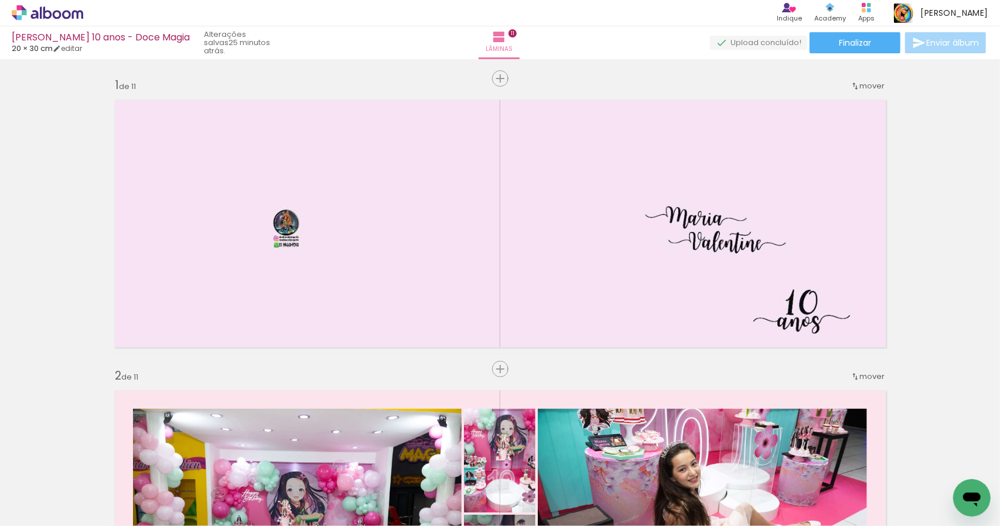
click at [860, 51] on paper-button "Finalizar" at bounding box center [854, 42] width 91 height 21
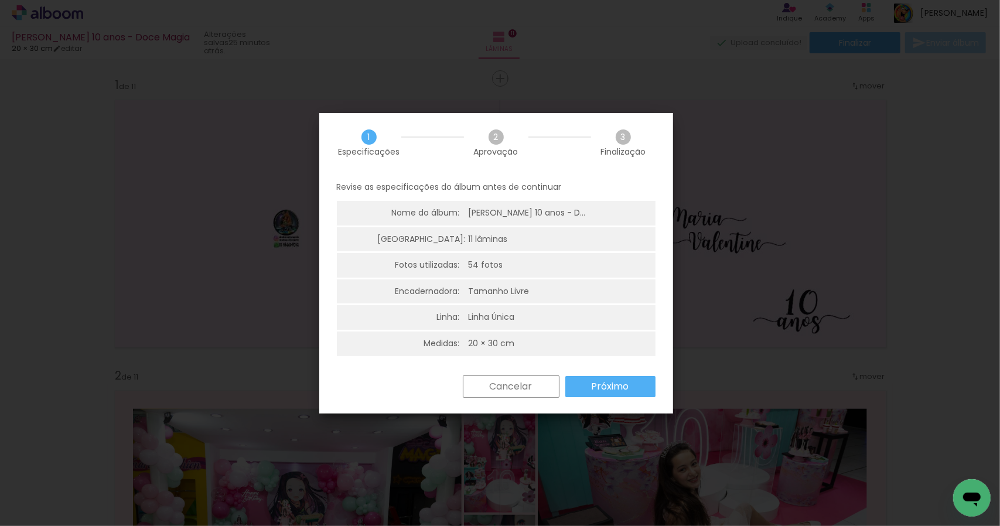
scroll to position [2, 0]
click at [0, 0] on slot "Próximo" at bounding box center [0, 0] width 0 height 0
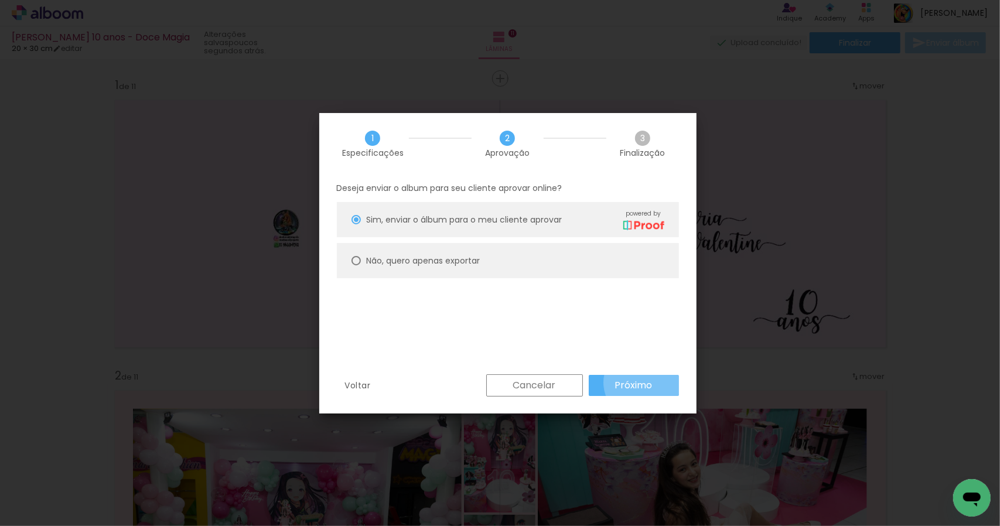
click at [0, 0] on slot "Próximo" at bounding box center [0, 0] width 0 height 0
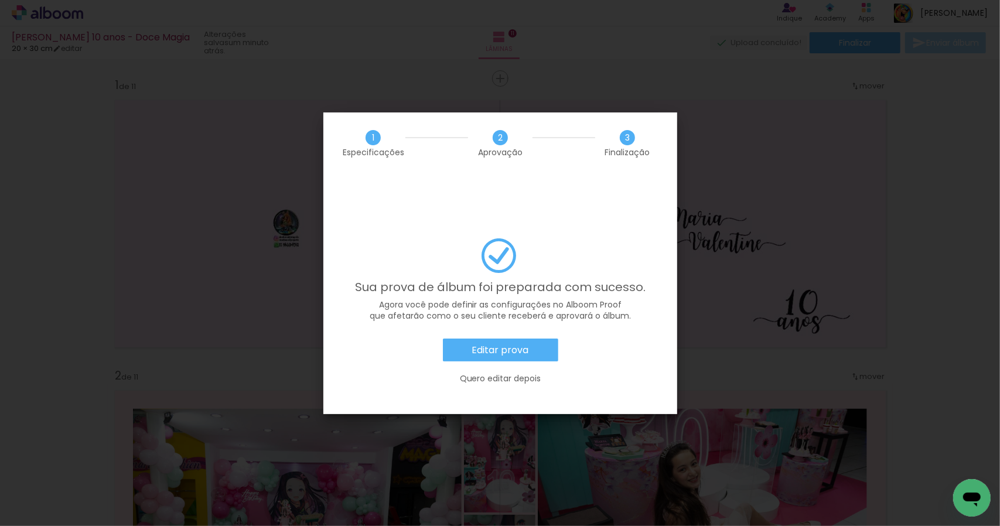
scroll to position [0, 2641]
click at [0, 0] on slot "Editar prova" at bounding box center [0, 0] width 0 height 0
